Goal: Communication & Community: Share content

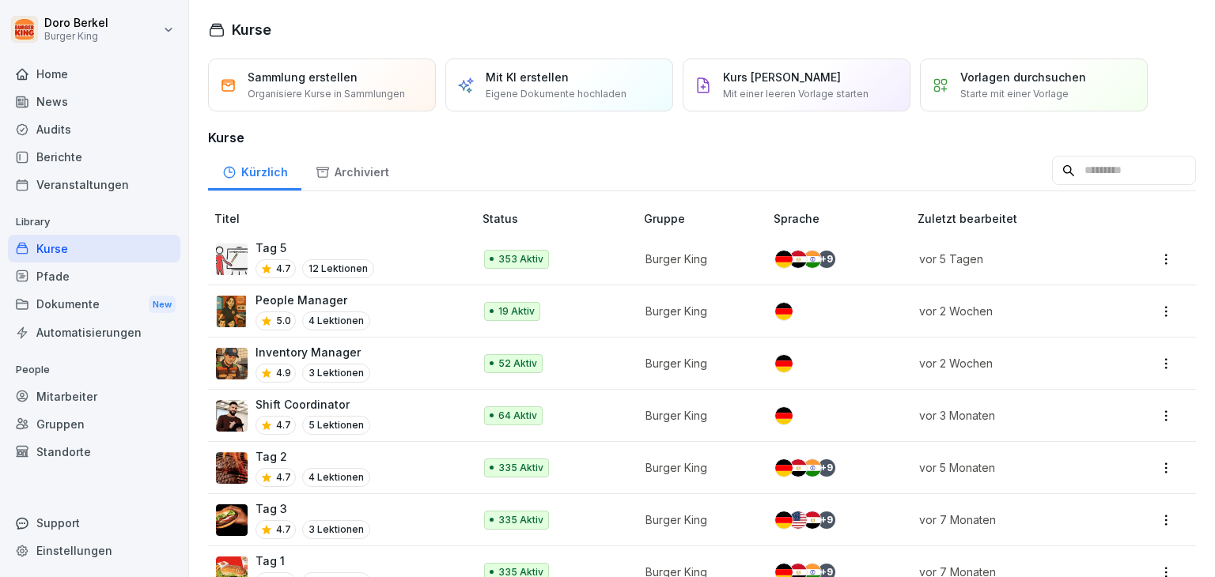
click at [51, 96] on div "News" at bounding box center [94, 102] width 172 height 28
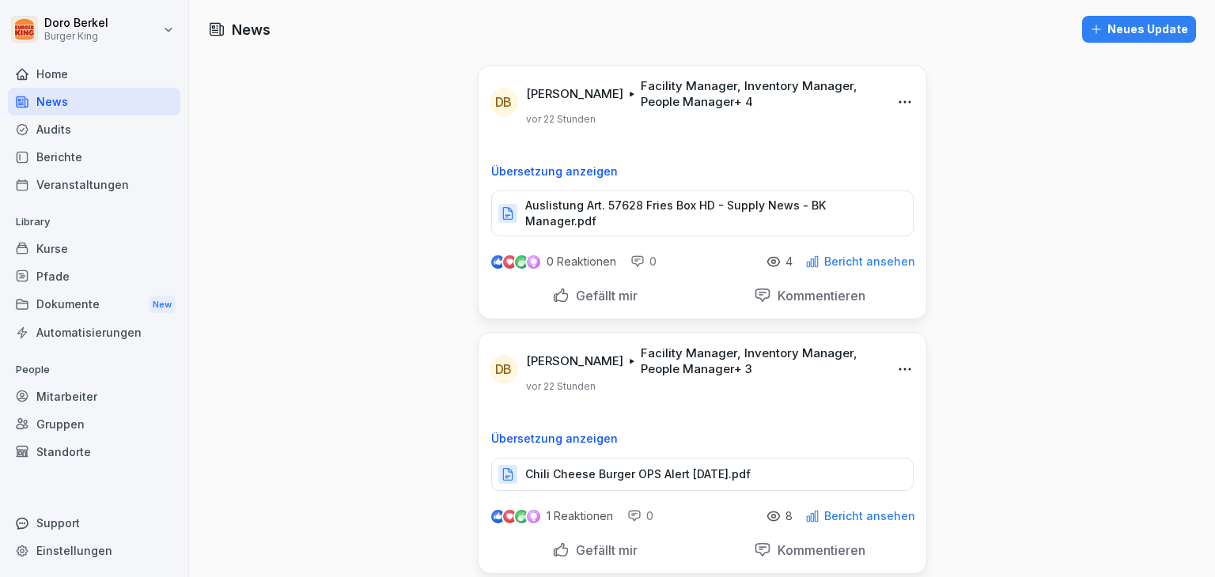
click at [1133, 26] on div "Neues Update" at bounding box center [1139, 29] width 98 height 17
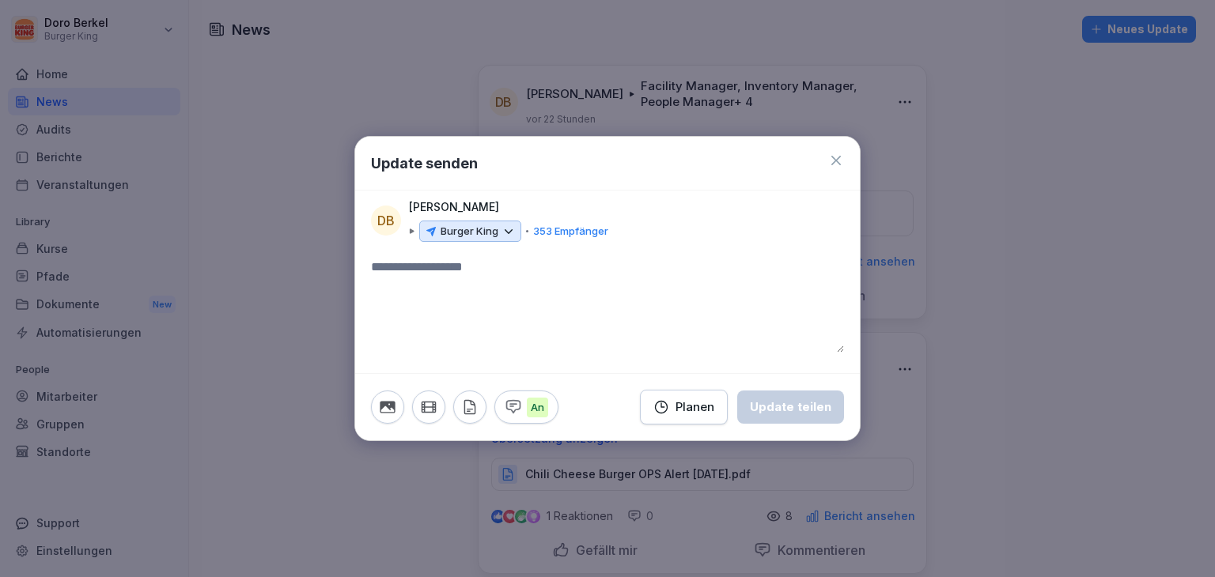
click at [464, 226] on p "Burger King" at bounding box center [470, 232] width 58 height 16
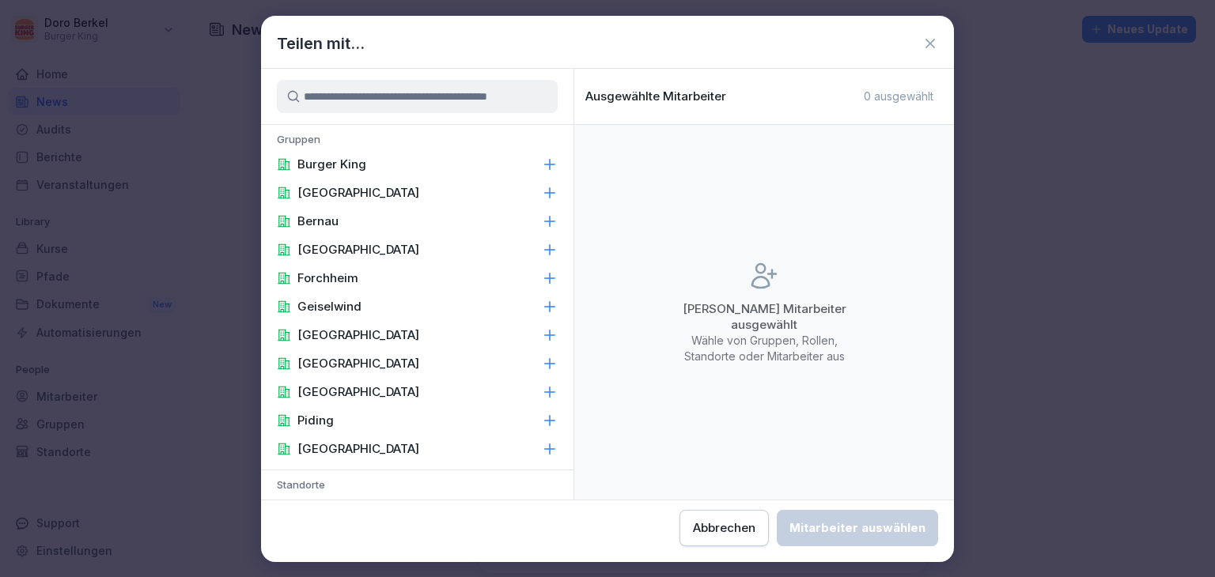
click at [348, 162] on p "Burger King" at bounding box center [331, 165] width 69 height 16
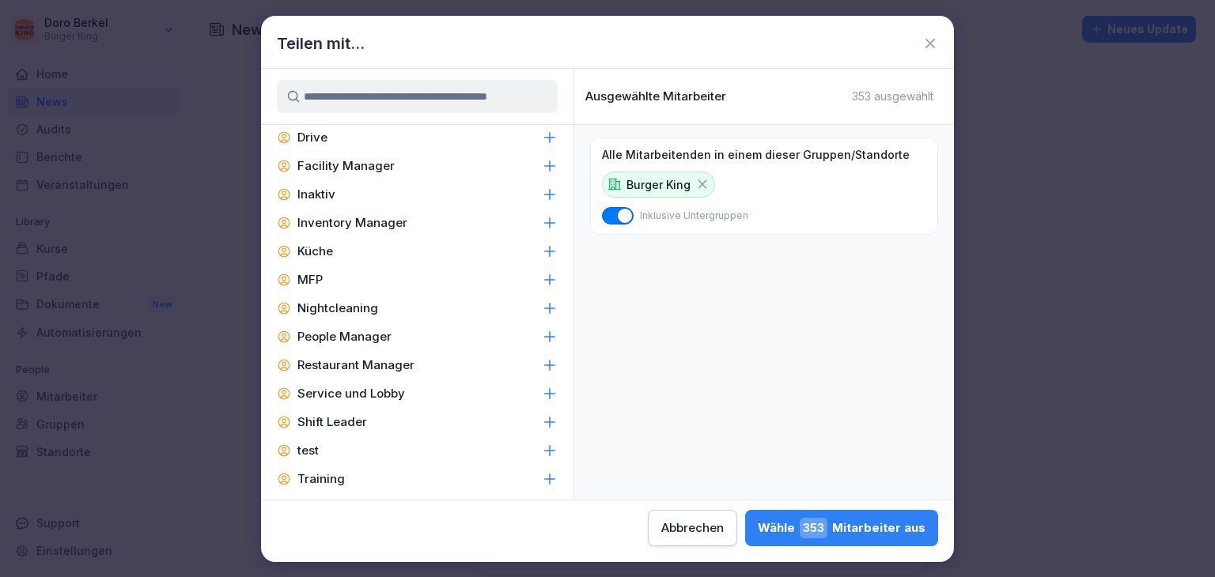
scroll to position [755, 0]
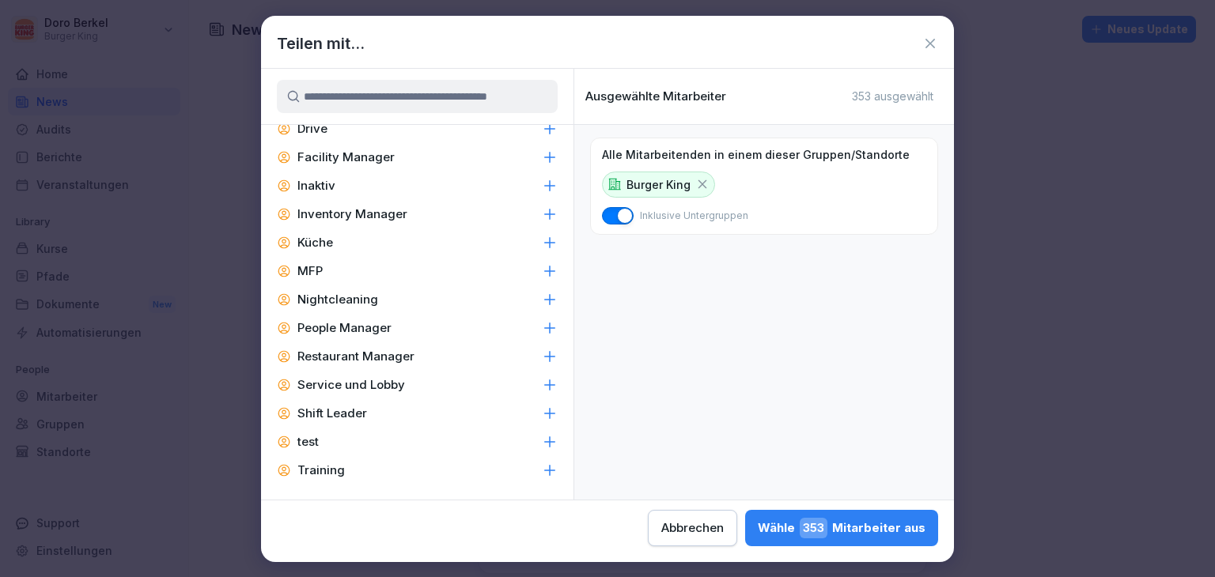
click at [384, 157] on p "Facility Manager" at bounding box center [345, 157] width 97 height 16
click at [388, 223] on div "Inventory Manager" at bounding box center [417, 214] width 312 height 28
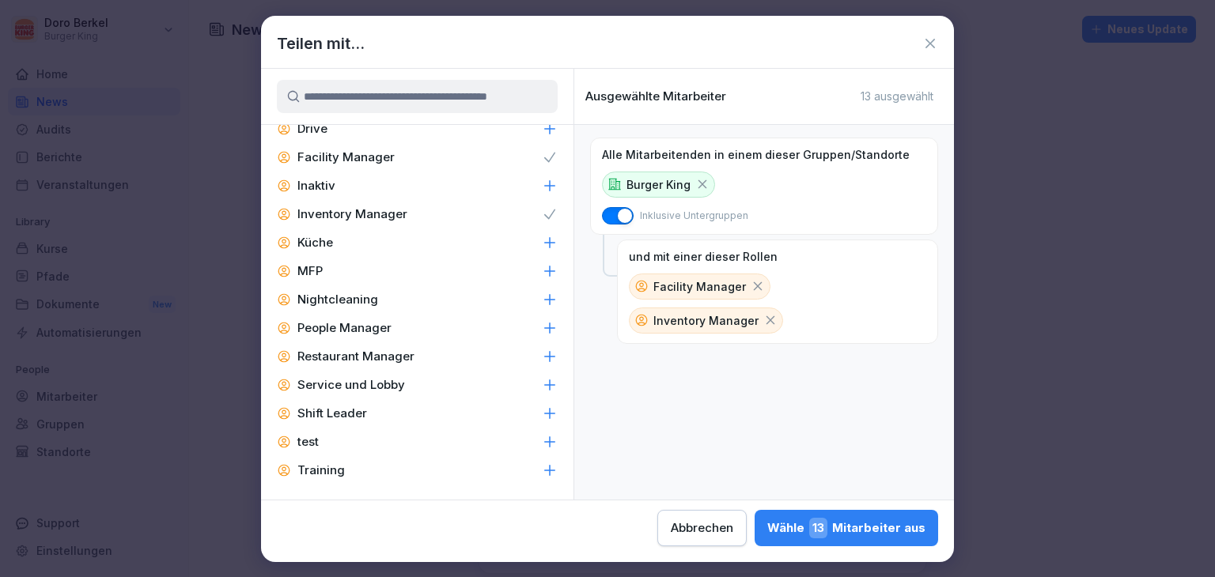
click at [369, 328] on p "People Manager" at bounding box center [344, 328] width 94 height 16
click at [376, 350] on p "Restaurant Manager" at bounding box center [355, 357] width 117 height 16
click at [365, 404] on div "Shift Leader" at bounding box center [417, 413] width 312 height 28
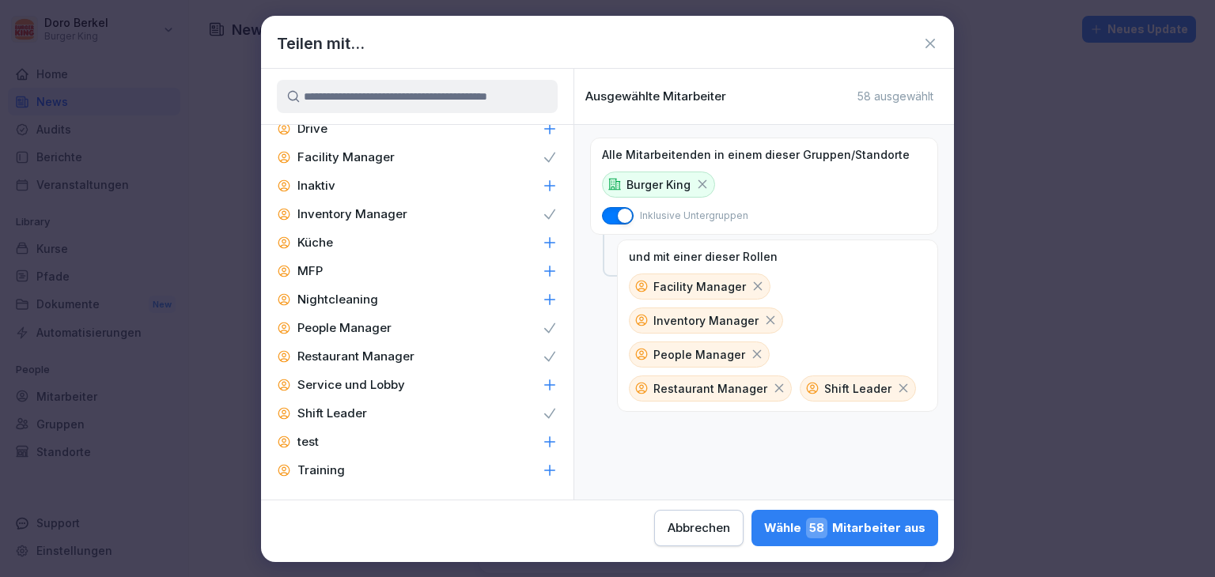
click at [821, 528] on span "58" at bounding box center [816, 528] width 21 height 21
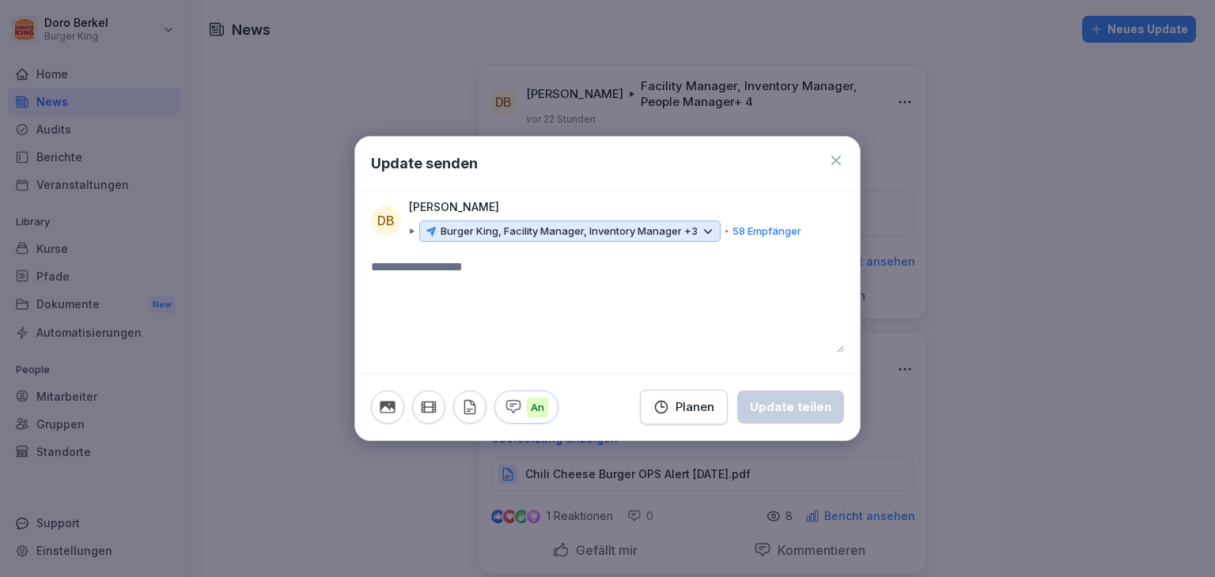
click at [461, 406] on icon "button" at bounding box center [469, 407] width 17 height 17
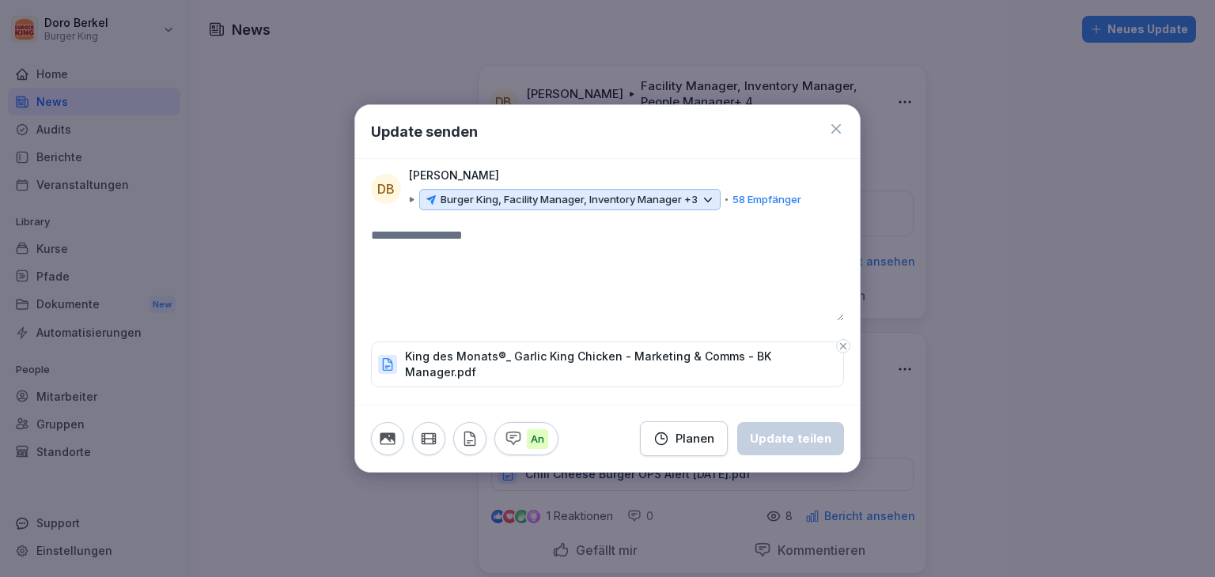
click at [473, 239] on textarea at bounding box center [607, 273] width 473 height 95
click at [793, 444] on button "Update teilen" at bounding box center [790, 438] width 107 height 33
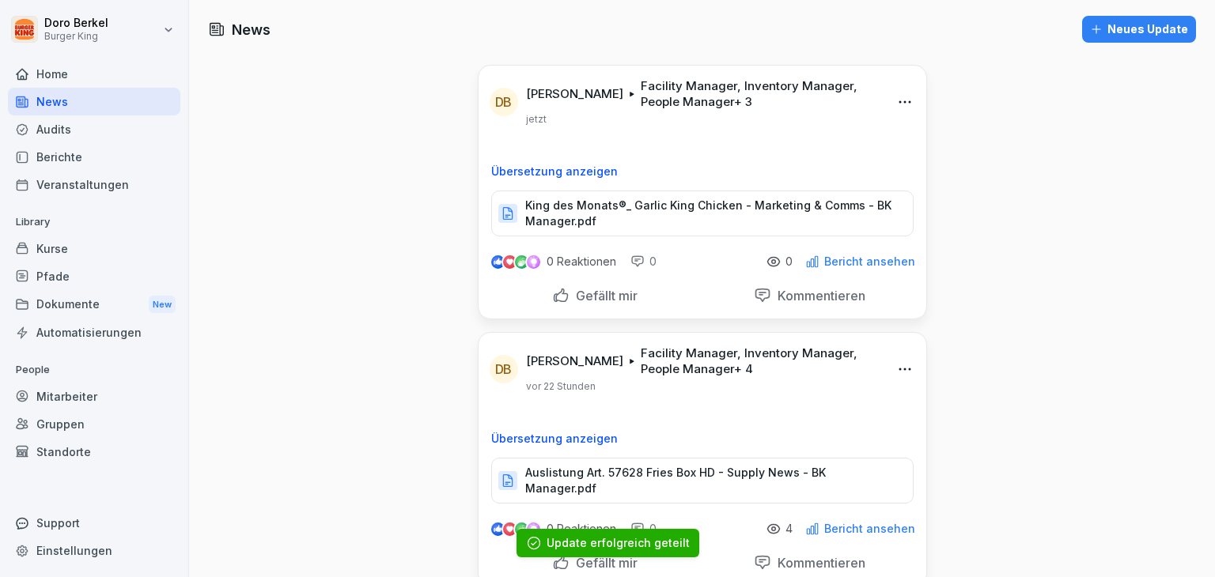
click at [1111, 32] on div "Neues Update" at bounding box center [1139, 29] width 98 height 17
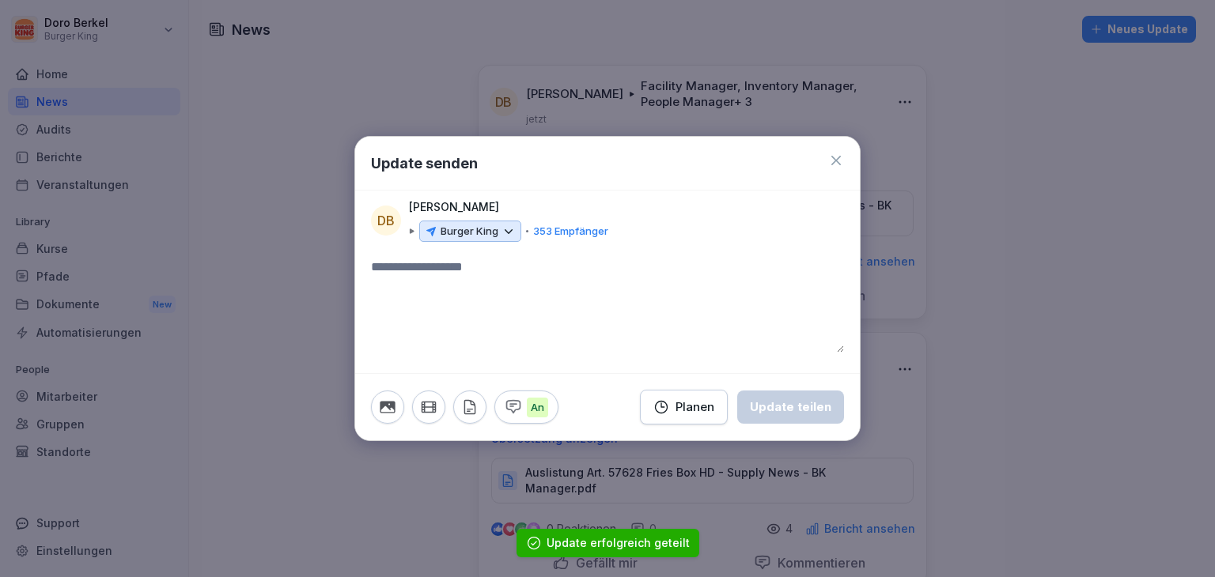
click at [452, 235] on p "Burger King" at bounding box center [470, 232] width 58 height 16
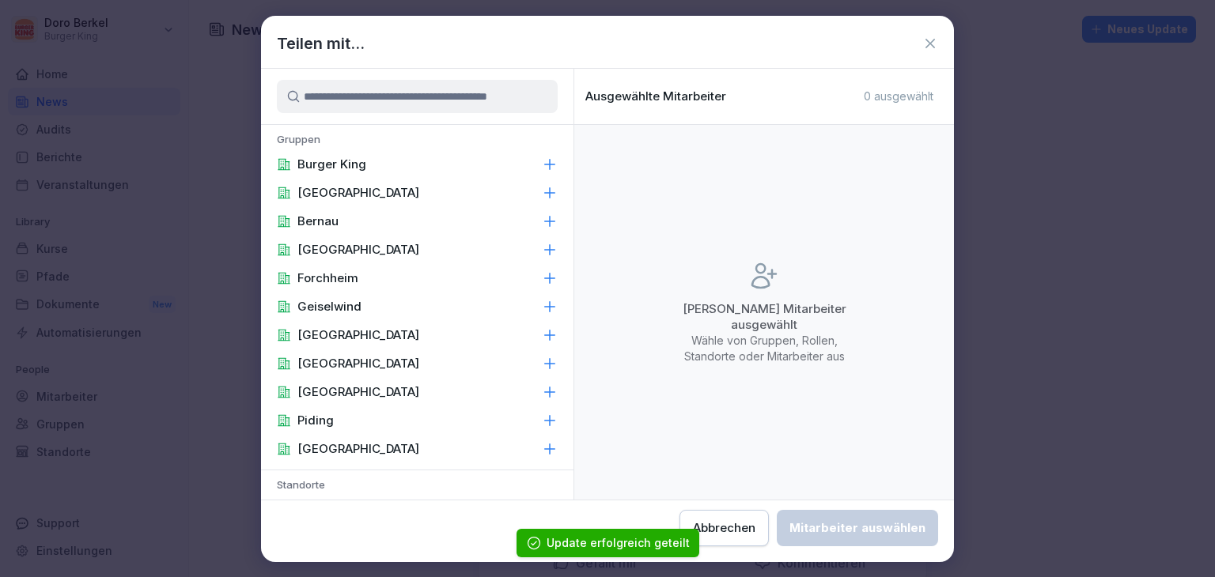
click at [361, 166] on p "Burger King" at bounding box center [331, 165] width 69 height 16
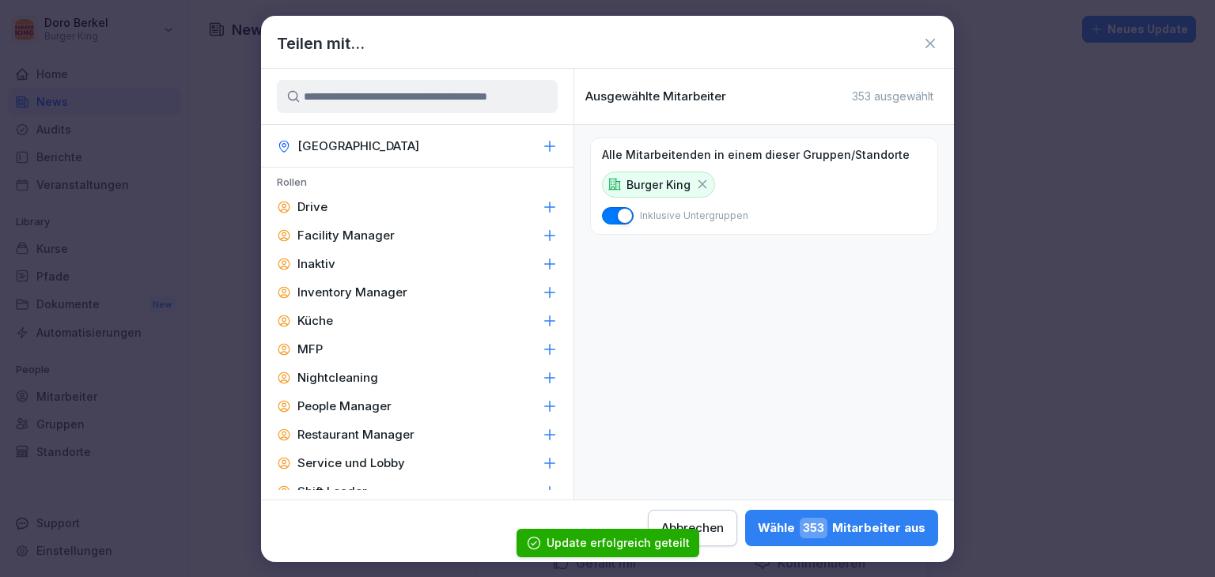
scroll to position [712, 0]
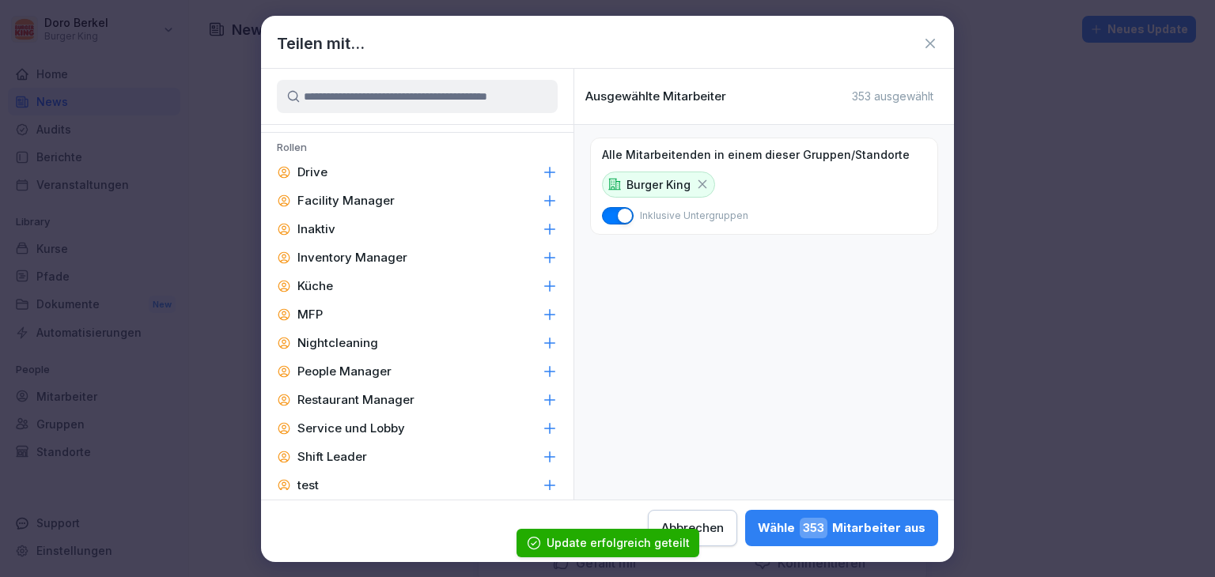
click at [367, 196] on p "Facility Manager" at bounding box center [345, 201] width 97 height 16
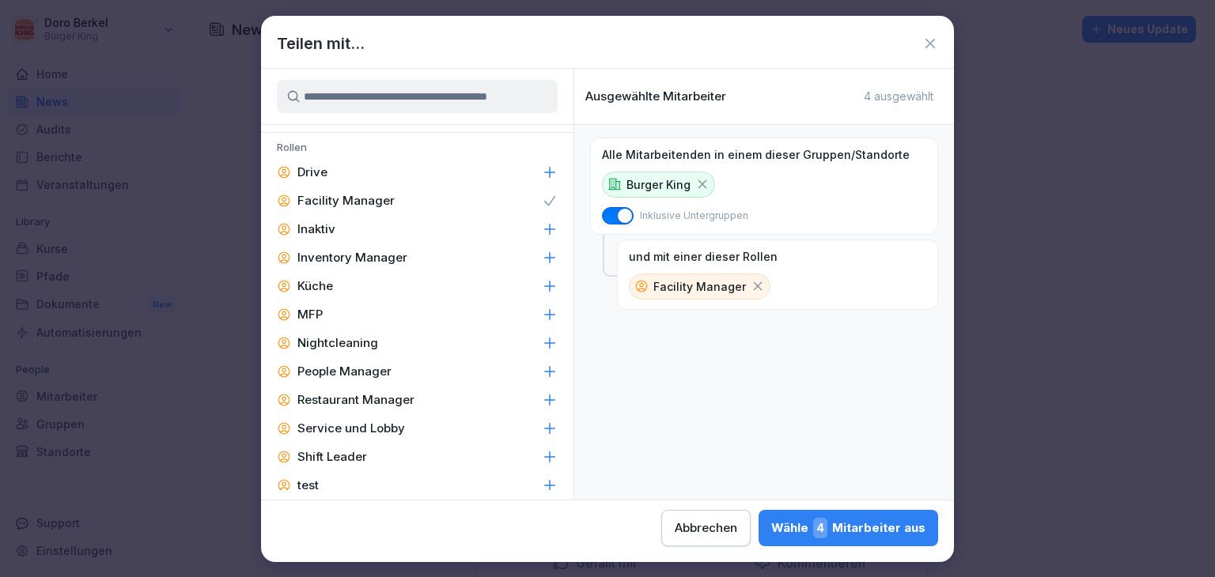
click at [365, 395] on p "Restaurant Manager" at bounding box center [355, 400] width 117 height 16
click at [364, 371] on p "People Manager" at bounding box center [344, 372] width 94 height 16
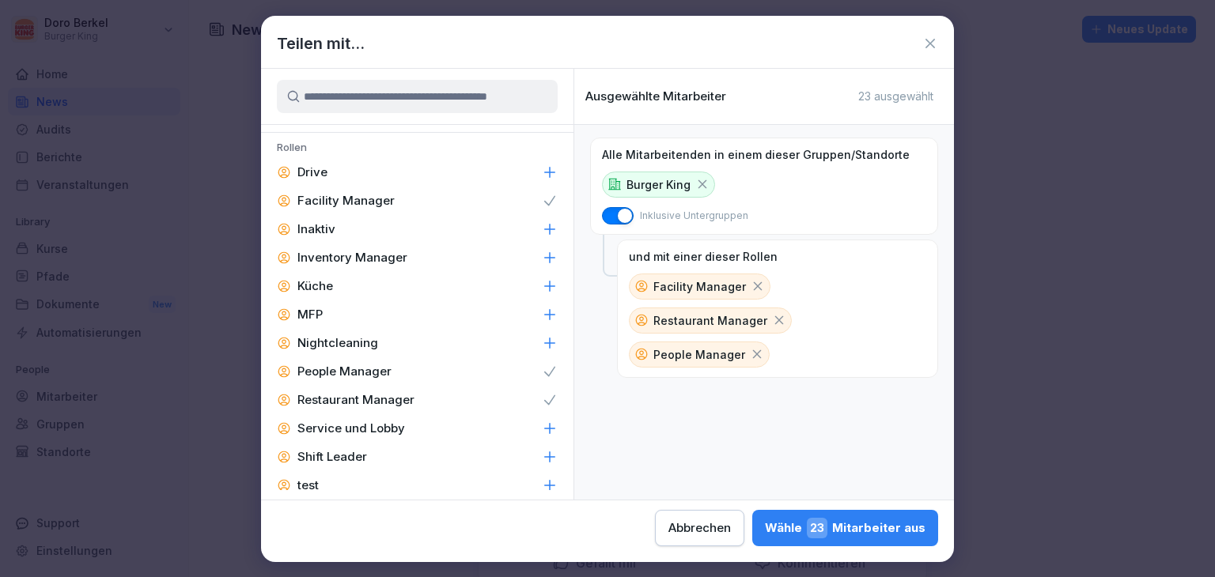
click at [361, 454] on p "Shift Leader" at bounding box center [332, 457] width 70 height 16
click at [849, 532] on div "Wähle 49 Mitarbeiter aus" at bounding box center [844, 528] width 162 height 21
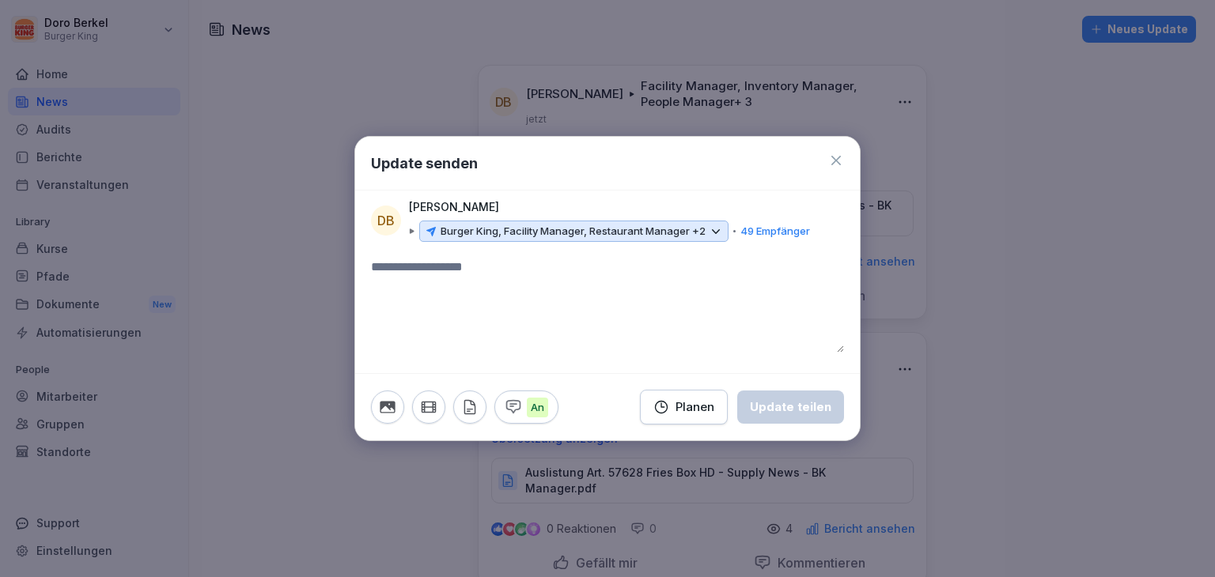
click at [577, 224] on p "Burger King, Facility Manager, Restaurant Manager +2" at bounding box center [573, 232] width 265 height 16
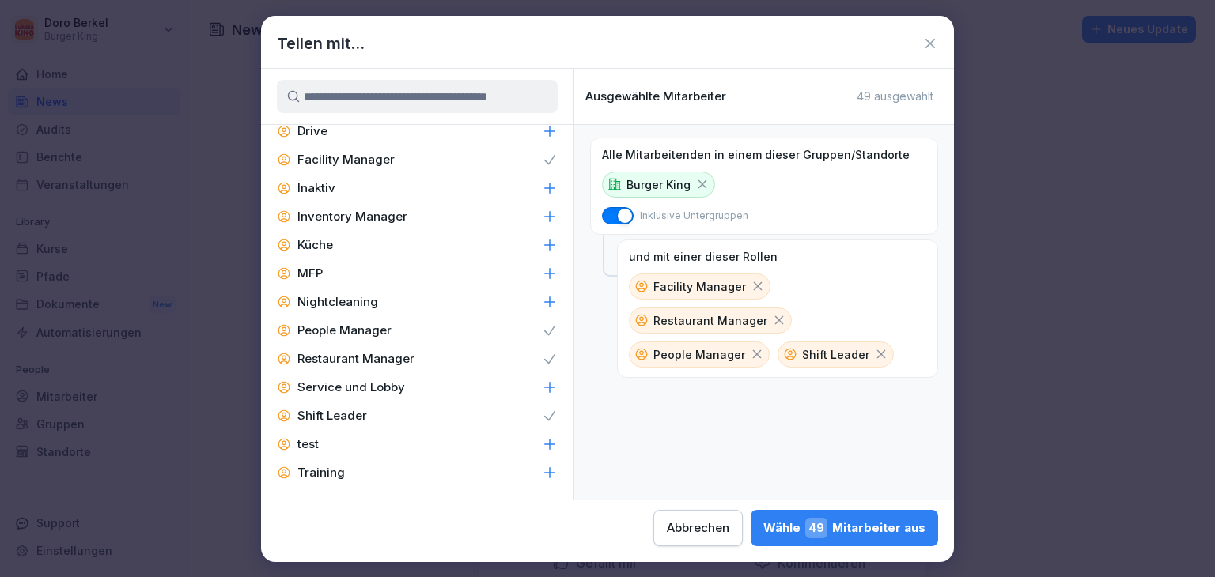
scroll to position [755, 0]
click at [347, 209] on p "Inventory Manager" at bounding box center [352, 214] width 110 height 16
click at [860, 525] on div "Wähle 58 Mitarbeiter aus" at bounding box center [844, 528] width 161 height 21
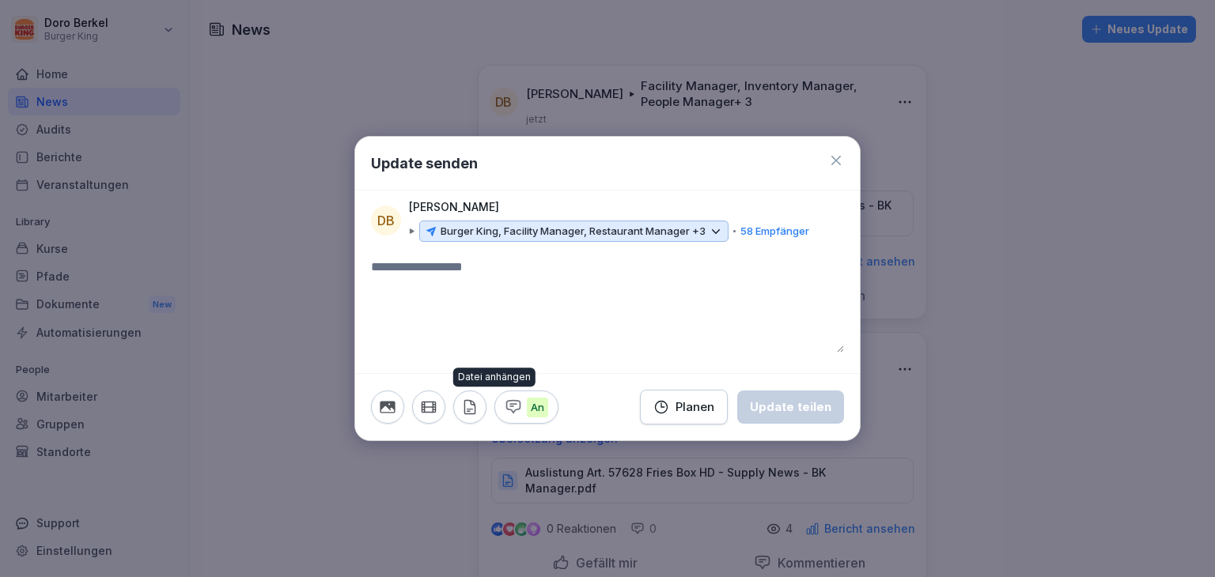
click at [464, 401] on icon "button" at bounding box center [469, 407] width 17 height 17
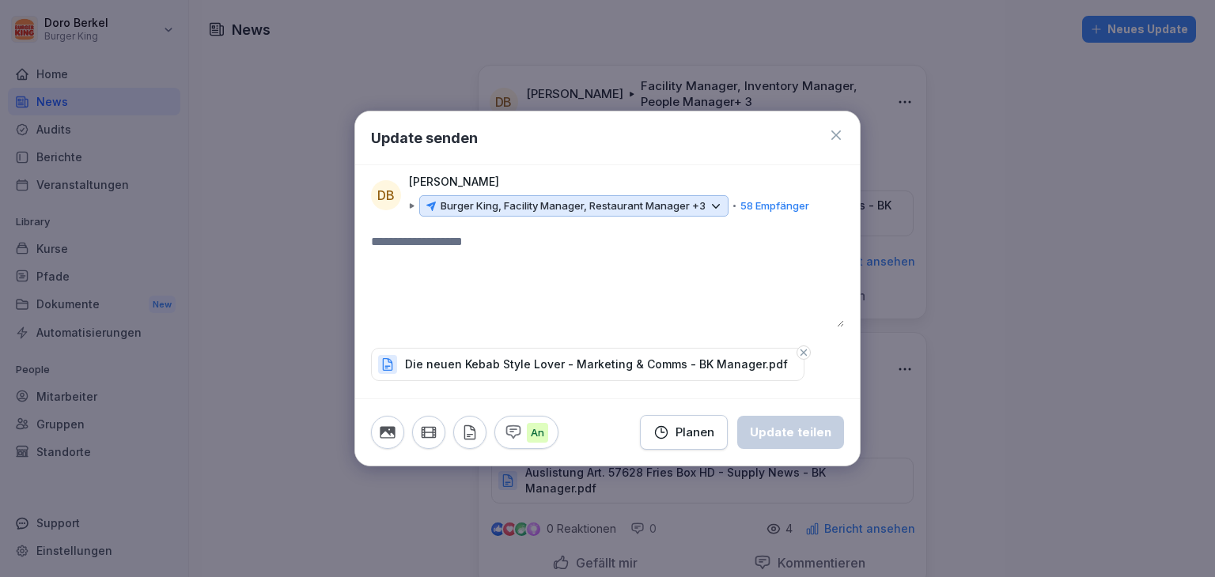
click at [449, 244] on textarea at bounding box center [607, 280] width 473 height 95
click at [793, 434] on div "Update teilen" at bounding box center [790, 432] width 81 height 17
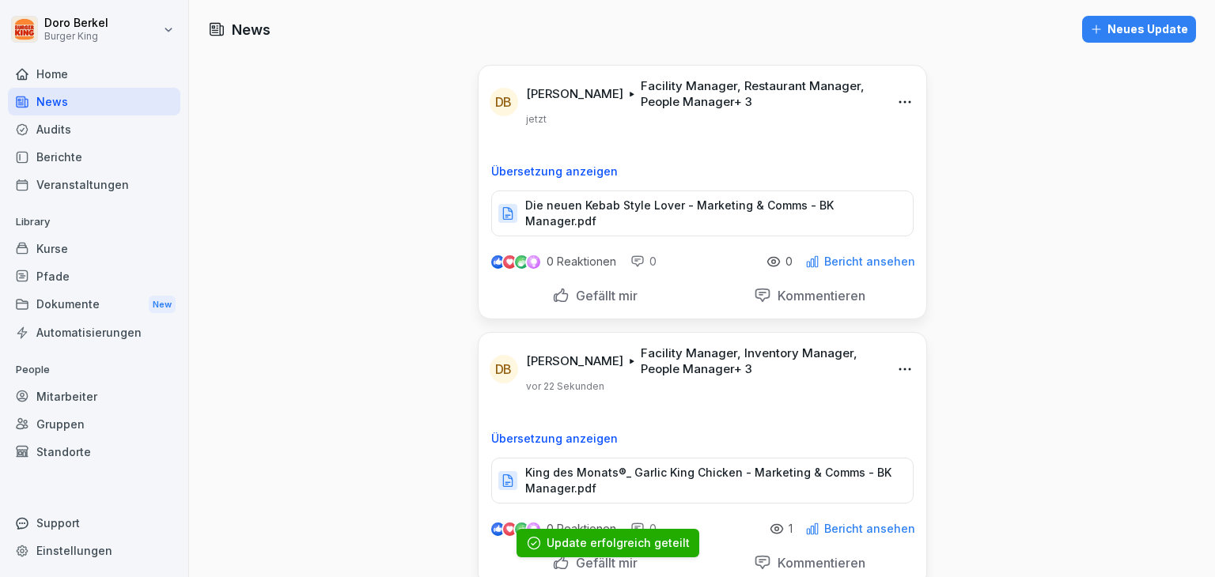
click at [1155, 34] on div "Neues Update" at bounding box center [1139, 29] width 98 height 17
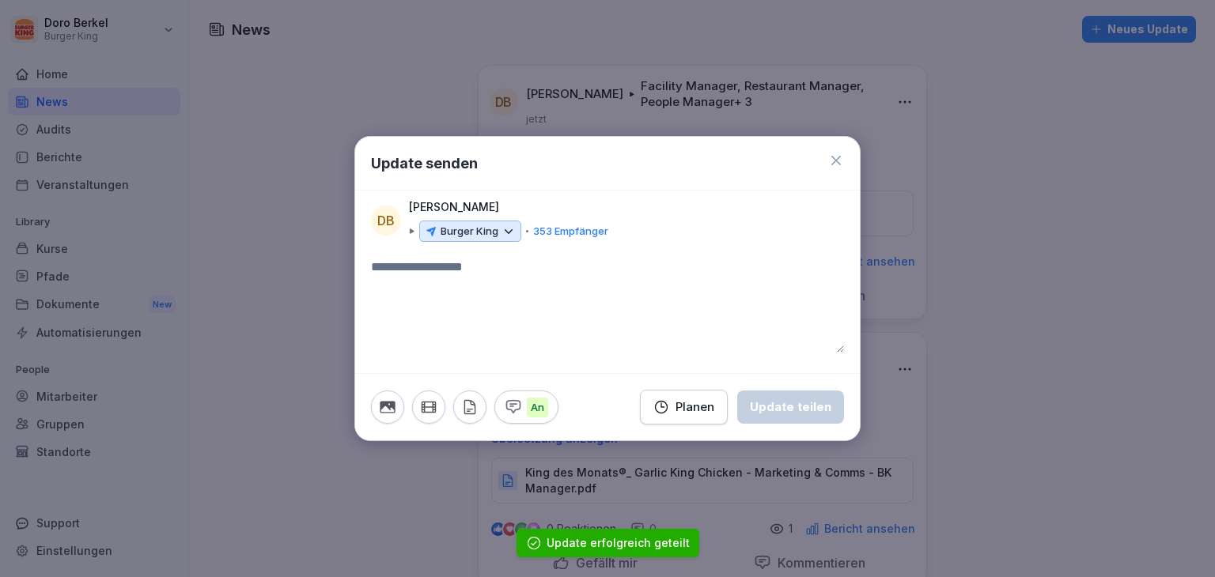
click at [479, 235] on p "Burger King" at bounding box center [470, 232] width 58 height 16
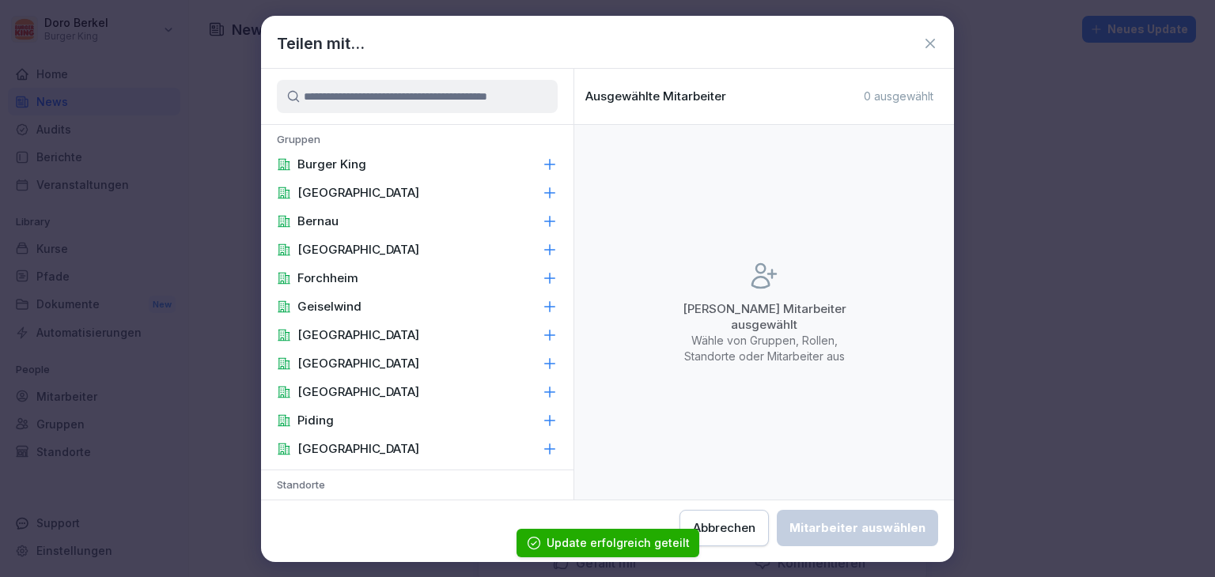
click at [389, 165] on div "Burger King" at bounding box center [417, 164] width 312 height 28
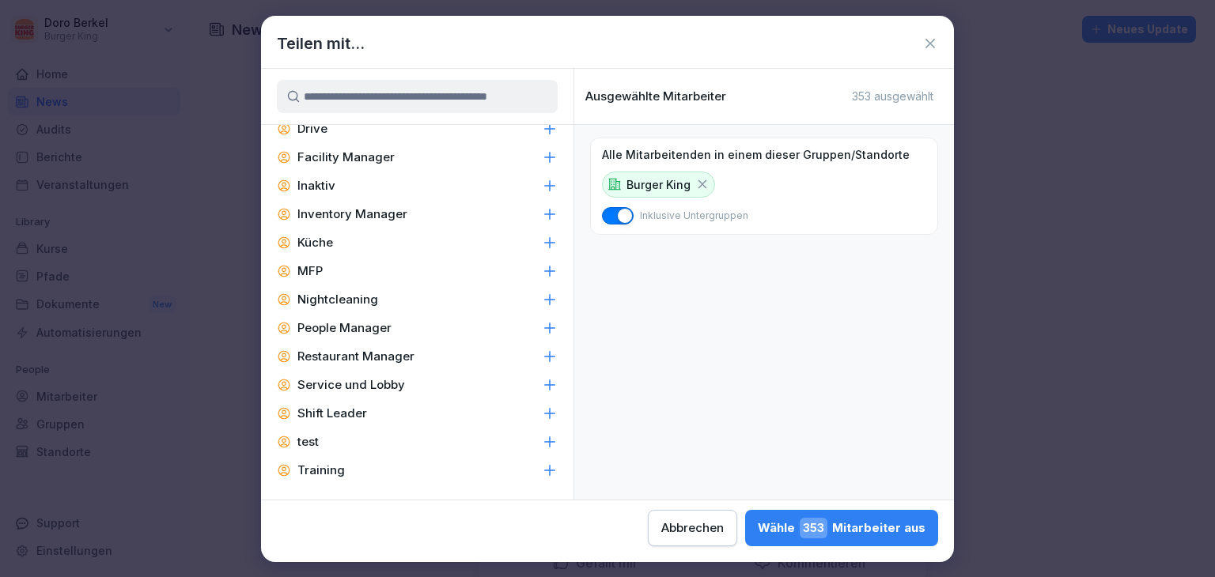
click at [376, 156] on p "Facility Manager" at bounding box center [345, 157] width 97 height 16
click at [383, 211] on p "Inventory Manager" at bounding box center [352, 214] width 110 height 16
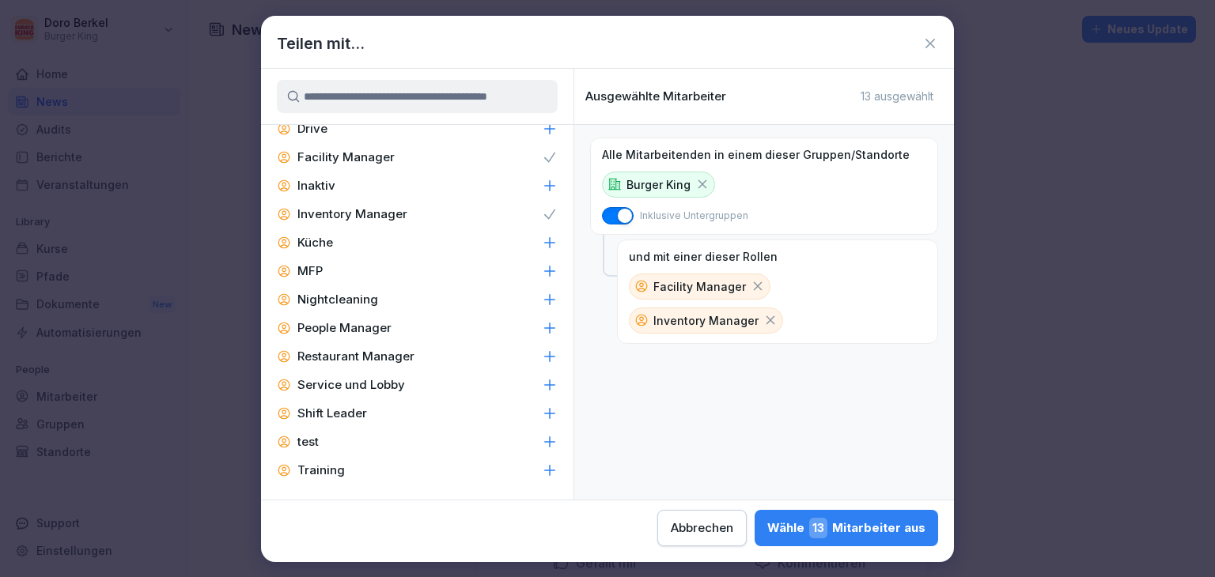
click at [383, 355] on p "Restaurant Manager" at bounding box center [355, 357] width 117 height 16
click at [373, 327] on p "People Manager" at bounding box center [344, 328] width 94 height 16
click at [346, 414] on p "Shift Leader" at bounding box center [332, 414] width 70 height 16
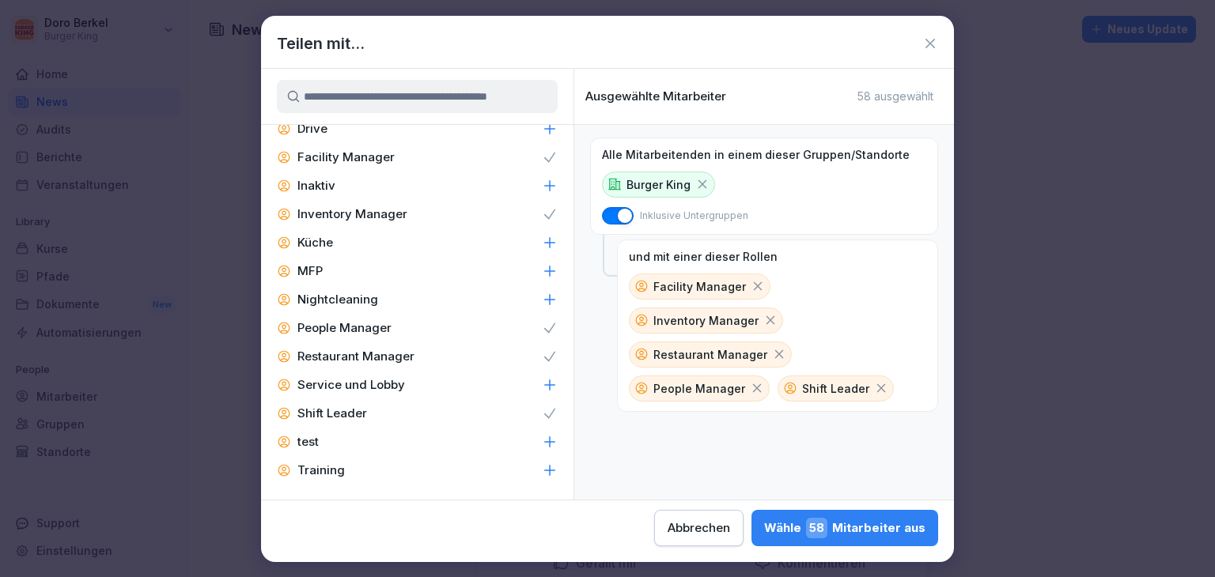
click at [842, 523] on div "Wähle 58 Mitarbeiter aus" at bounding box center [844, 528] width 161 height 21
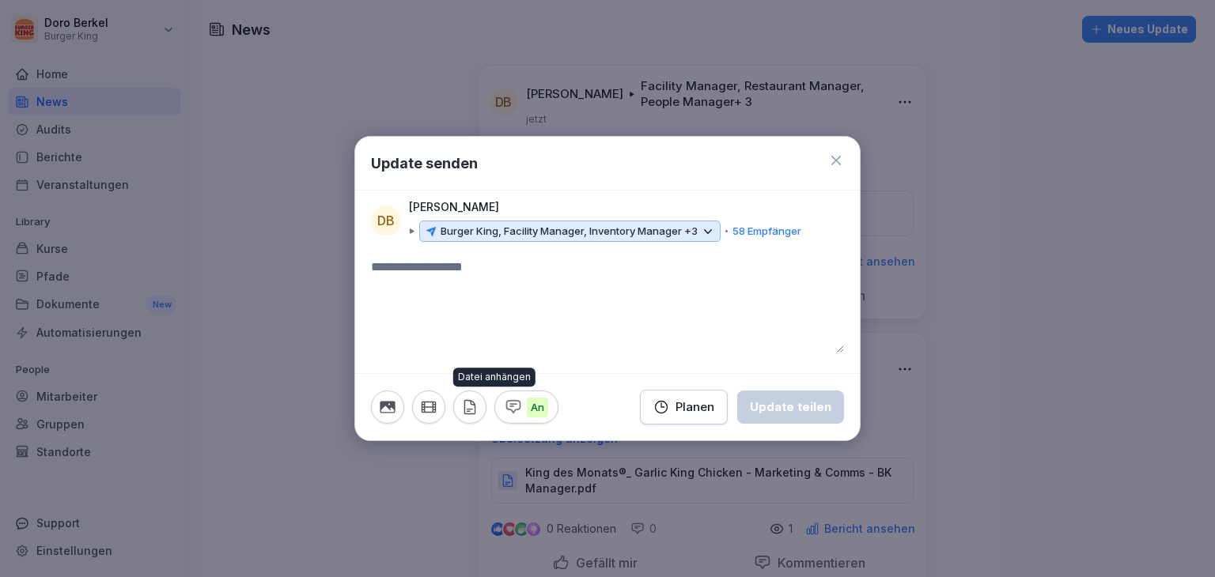
click at [481, 405] on button "button" at bounding box center [469, 407] width 33 height 33
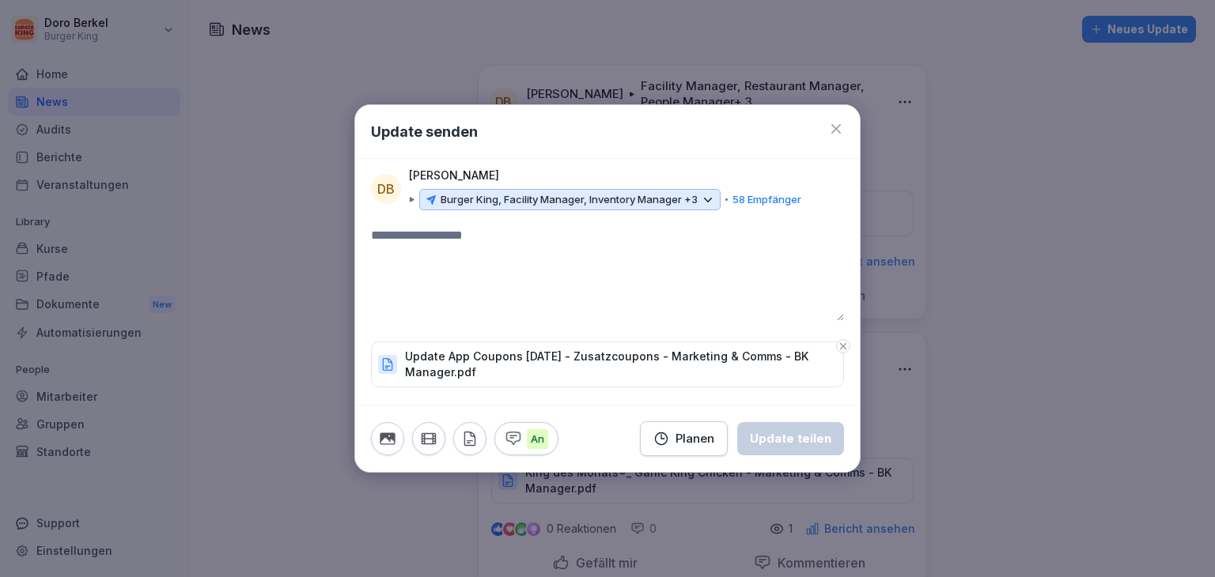
click at [423, 267] on textarea at bounding box center [607, 273] width 473 height 95
type textarea "**********"
click at [789, 442] on div "Update teilen" at bounding box center [790, 438] width 81 height 17
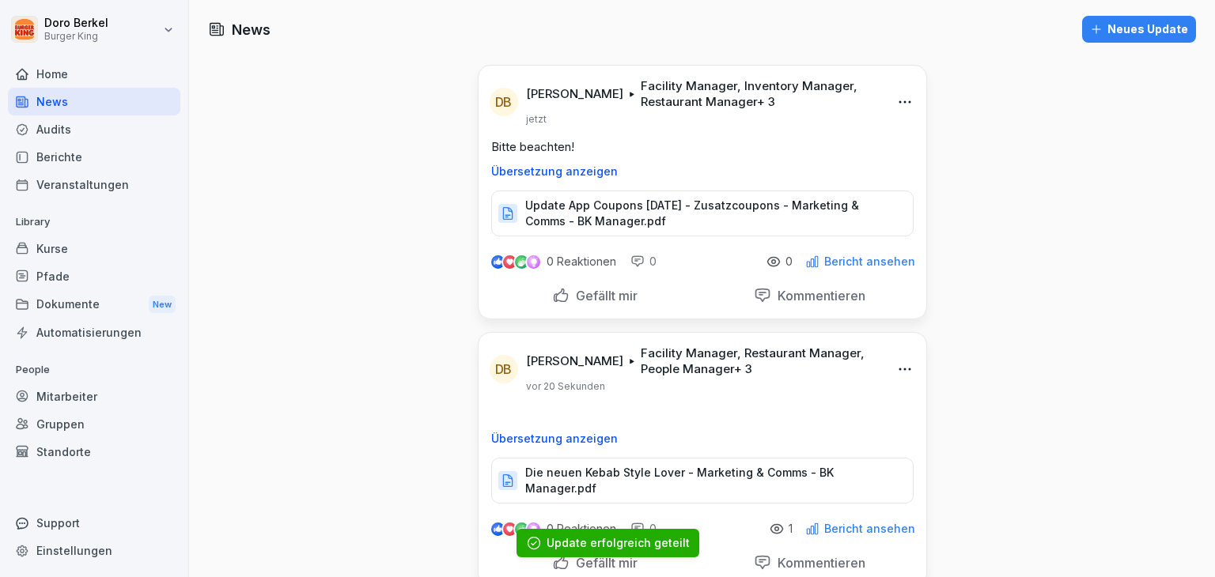
click at [101, 301] on div "Dokumente New" at bounding box center [94, 304] width 172 height 29
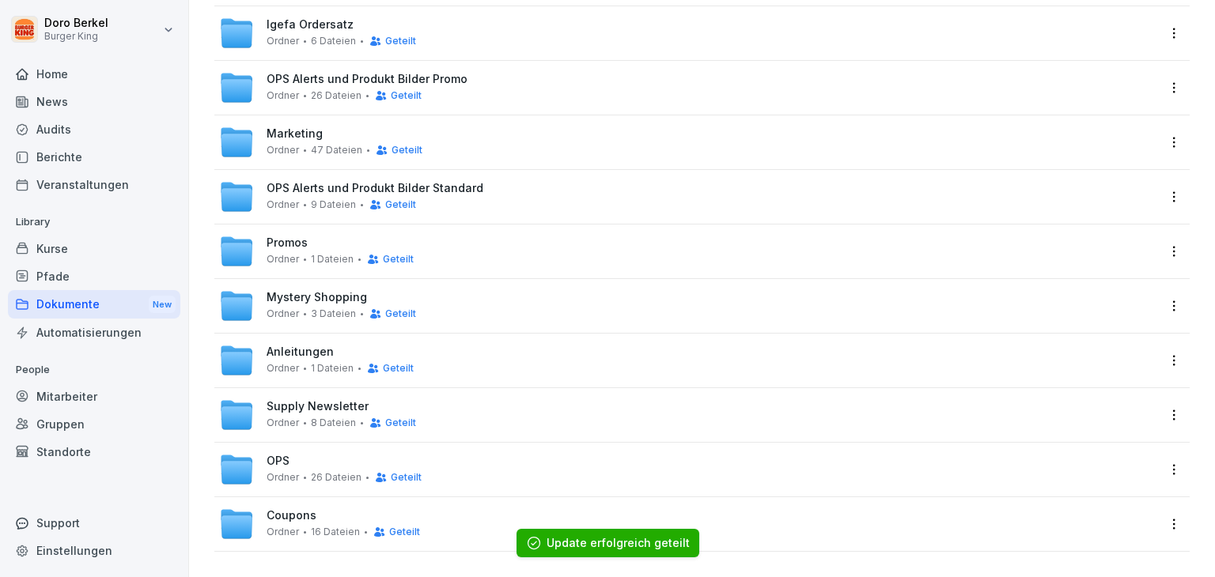
scroll to position [494, 0]
click at [316, 509] on div "Coupons Ordner 16 Dateien Geteilt" at bounding box center [343, 523] width 153 height 29
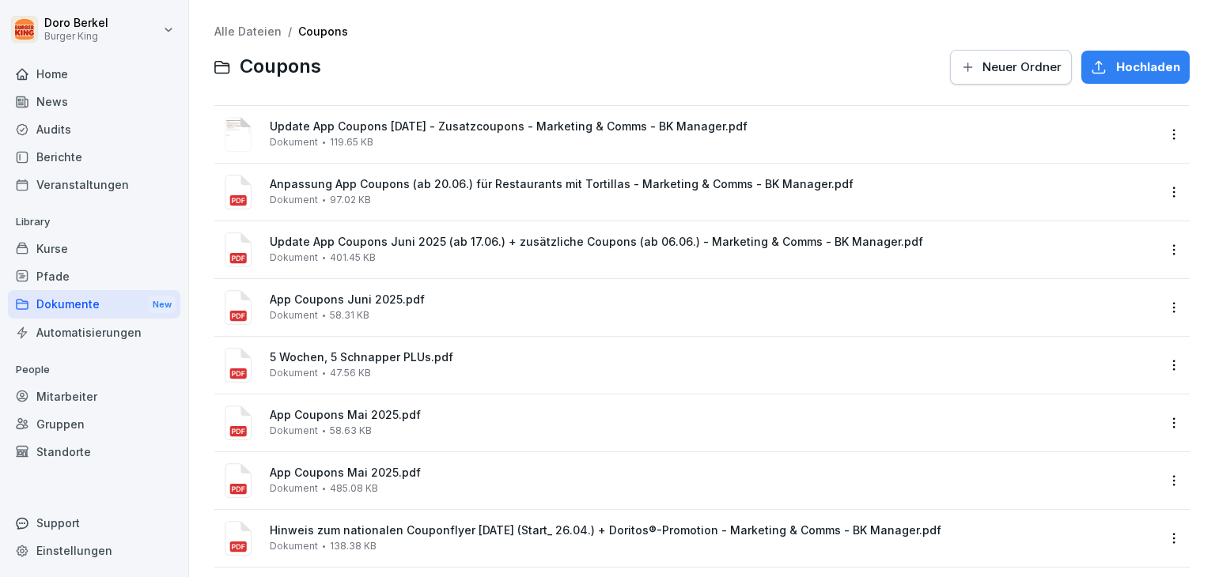
click at [1145, 77] on button "Hochladen" at bounding box center [1135, 67] width 108 height 33
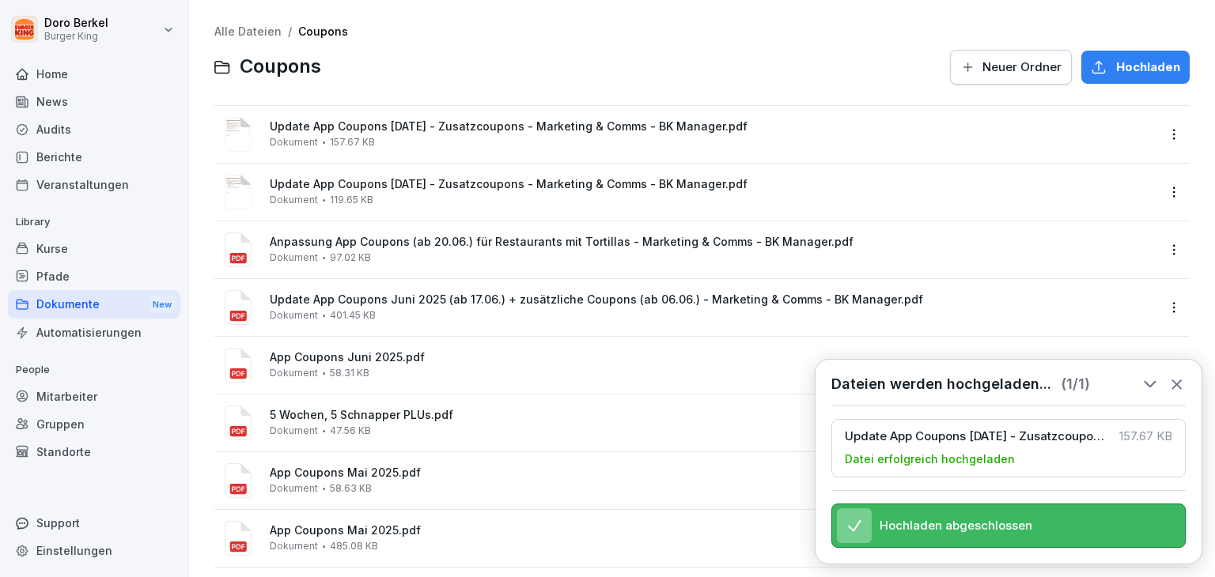
click at [250, 26] on link "Alle Dateien" at bounding box center [247, 31] width 67 height 13
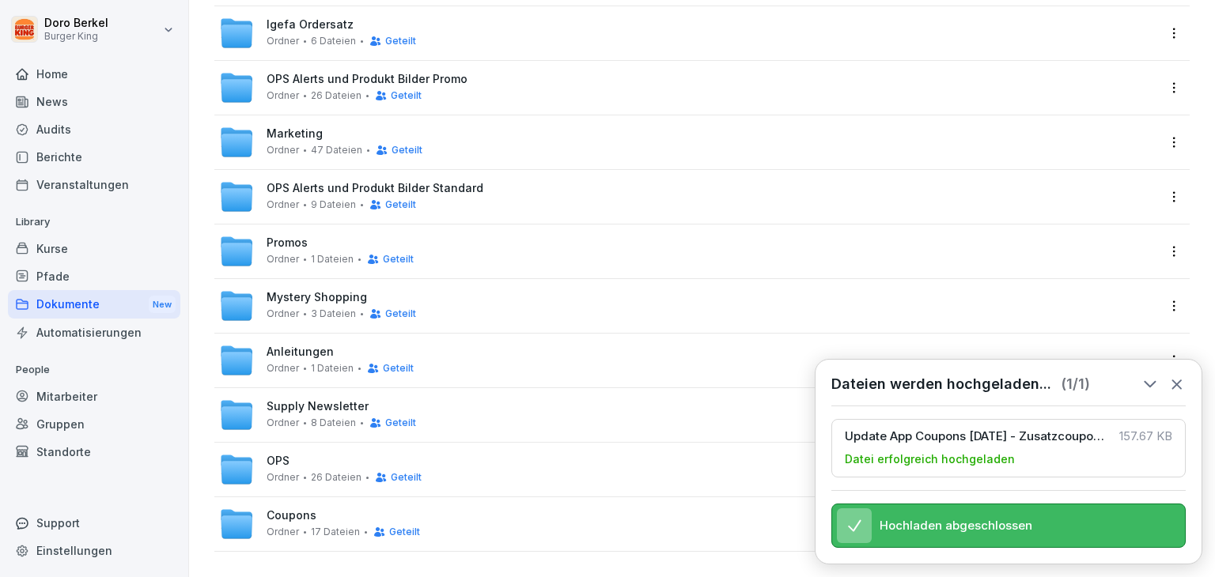
scroll to position [414, 0]
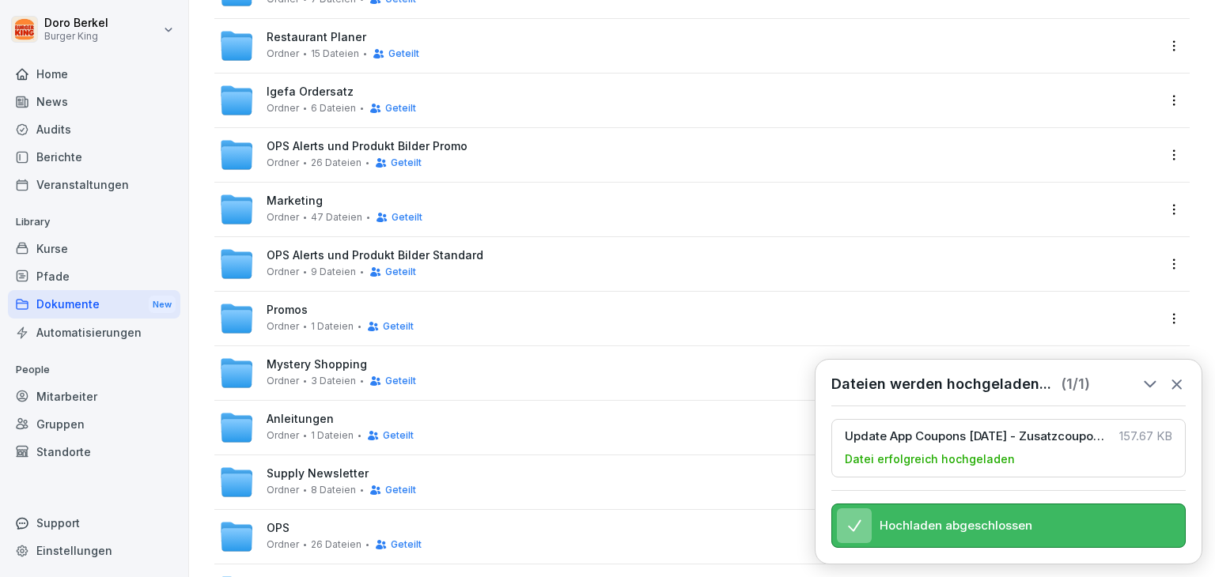
click at [300, 207] on span "Marketing" at bounding box center [295, 201] width 56 height 13
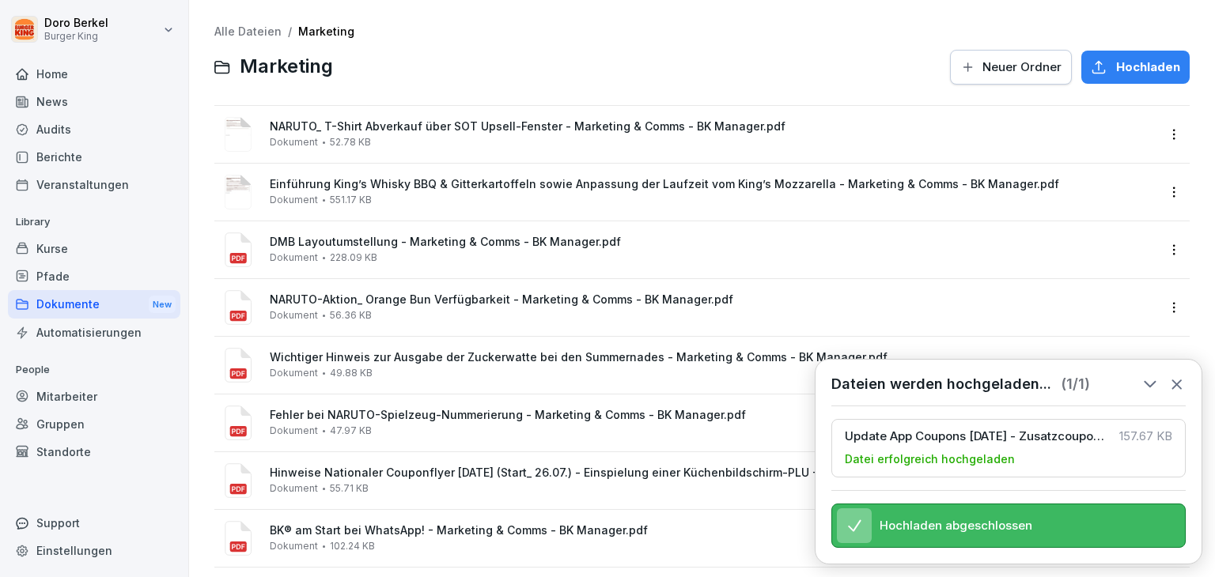
click at [1124, 70] on span "Hochladen" at bounding box center [1148, 67] width 64 height 17
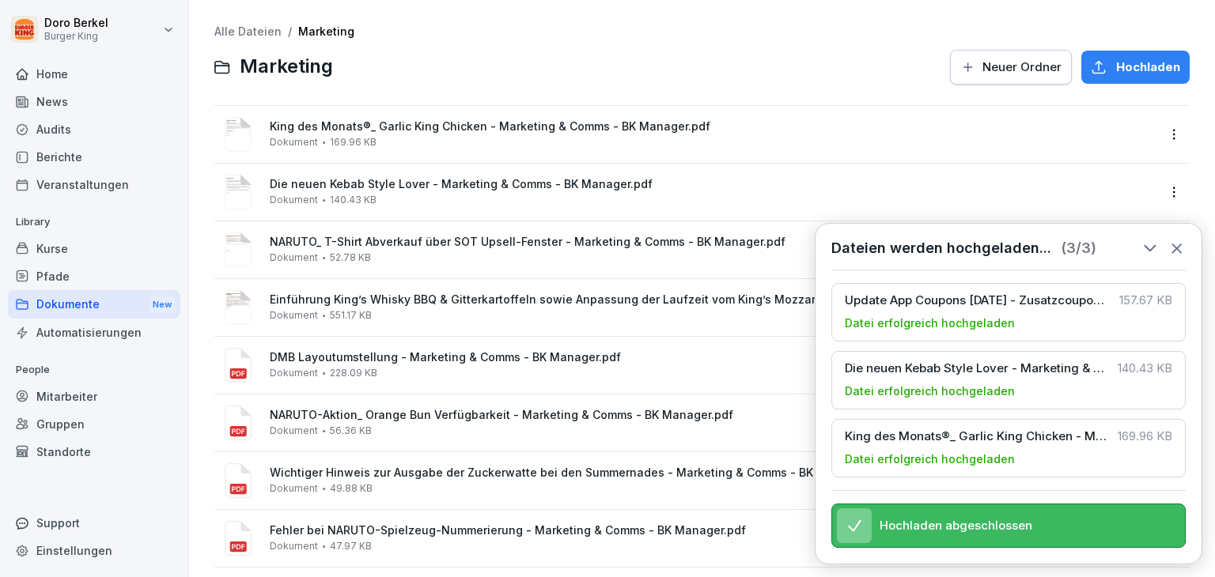
click at [66, 102] on div "News" at bounding box center [94, 102] width 172 height 28
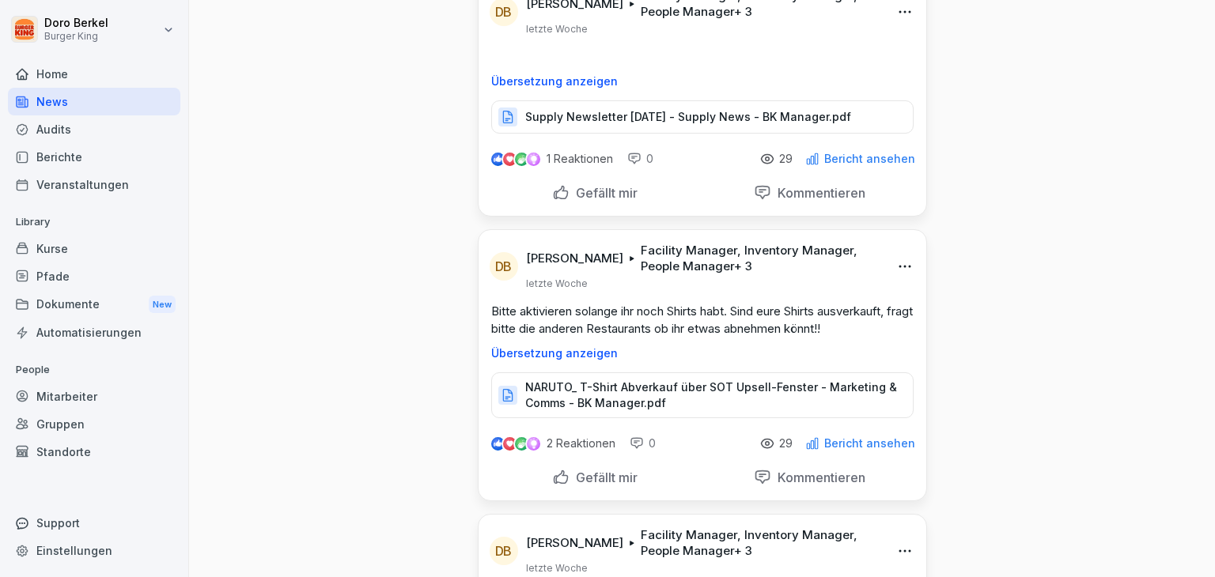
scroll to position [3006, 0]
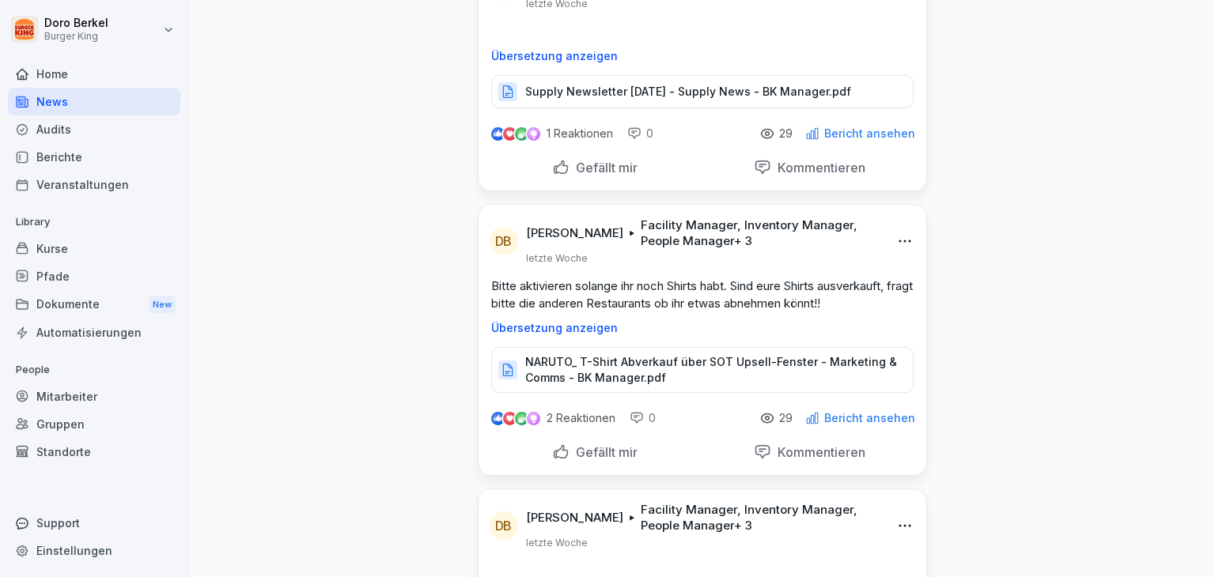
click at [607, 354] on p "NARUTO_ T-Shirt Abverkauf über SOT Upsell-Fenster - Marketing & Comms - BK Mana…" at bounding box center [711, 370] width 372 height 32
